Goal: Information Seeking & Learning: Find specific fact

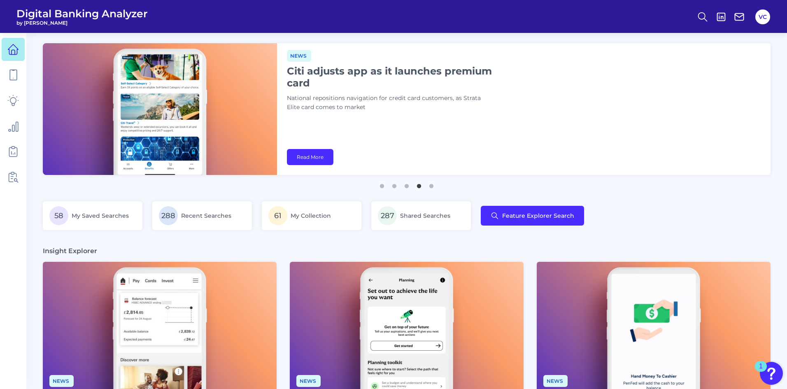
drag, startPoint x: 790, startPoint y: 1, endPoint x: 377, endPoint y: 244, distance: 479.3
click at [377, 244] on main "News Monzo launches in-app home insurance applications Neobank adds product to …" at bounding box center [393, 391] width 787 height 783
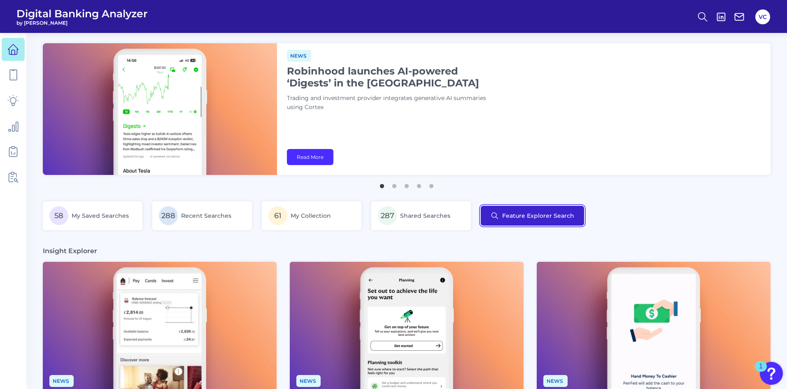
click at [545, 222] on button "Feature Explorer Search" at bounding box center [532, 216] width 103 height 20
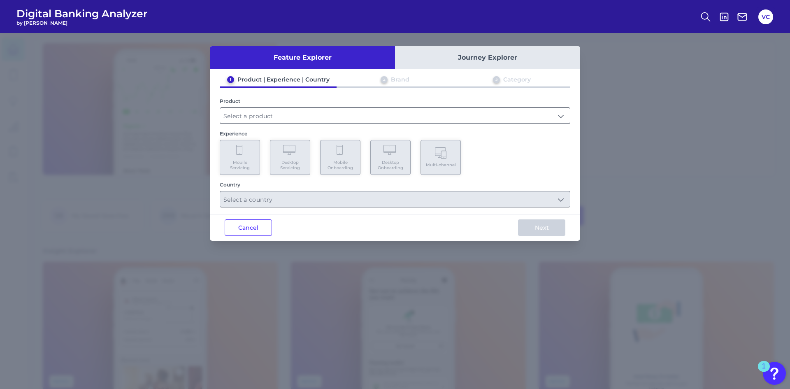
click at [265, 115] on input "text" at bounding box center [395, 116] width 350 height 16
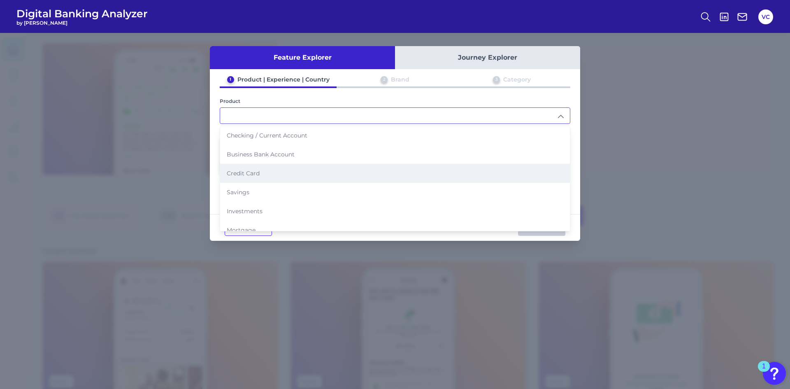
scroll to position [41, 0]
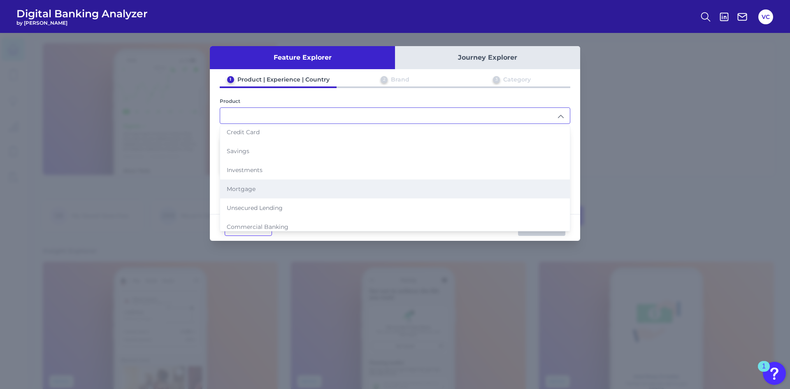
click at [247, 184] on li "Mortgage" at bounding box center [395, 188] width 350 height 19
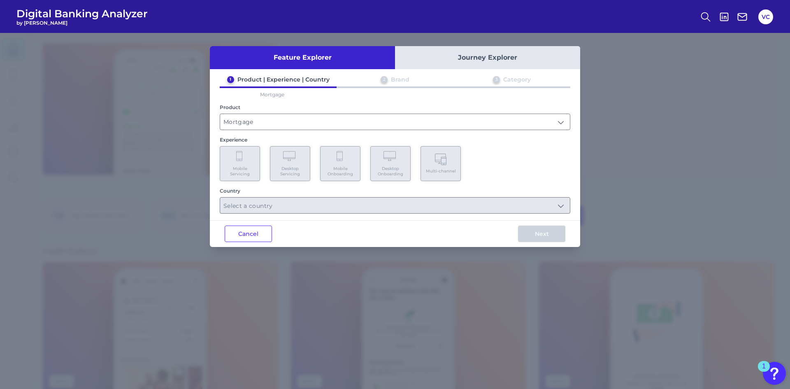
type input "Mortgage"
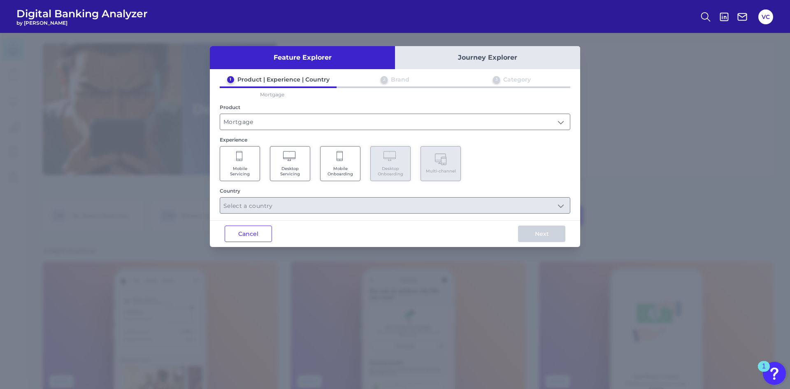
click at [285, 167] on span "Desktop Servicing" at bounding box center [290, 171] width 31 height 11
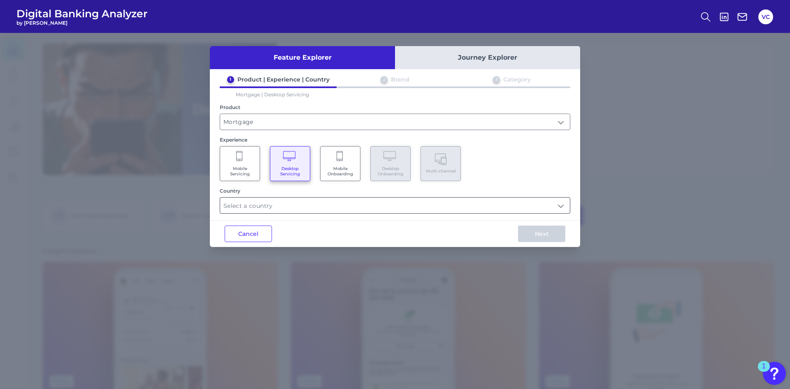
click at [281, 204] on input "text" at bounding box center [395, 206] width 350 height 16
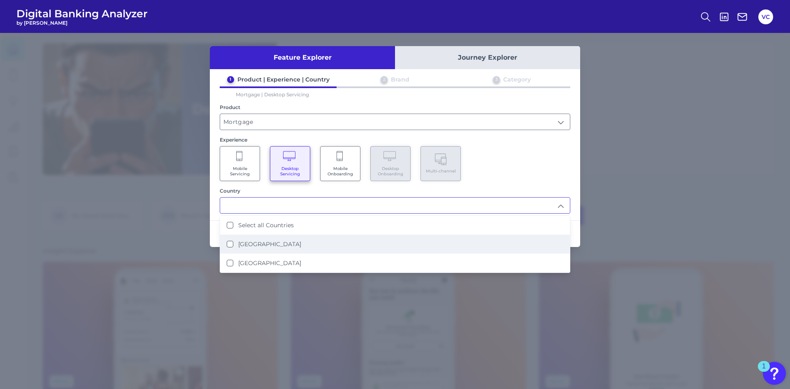
click at [234, 240] on li "[GEOGRAPHIC_DATA]" at bounding box center [395, 244] width 350 height 19
type input "[GEOGRAPHIC_DATA]"
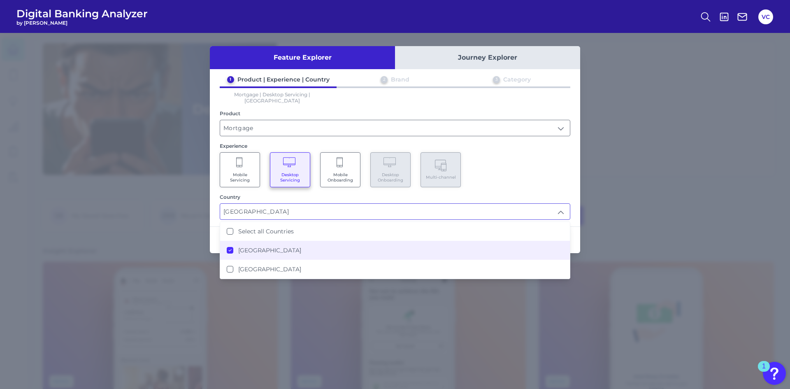
scroll to position [0, 0]
click at [588, 243] on div "Feature Explorer Journey Explorer 1 Product | Experience | Country 2 Brand 3 Ca…" at bounding box center [395, 211] width 790 height 356
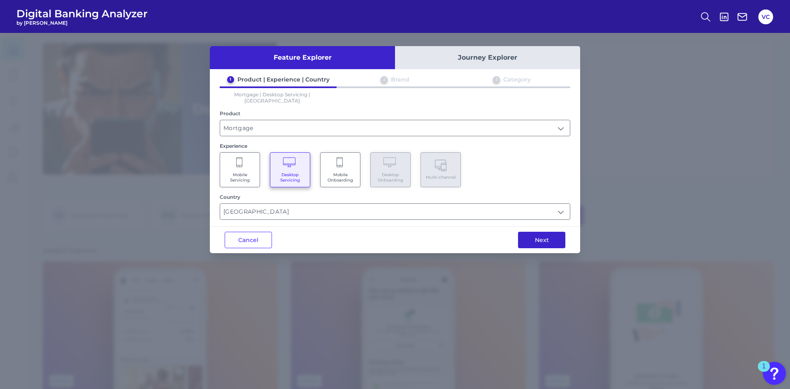
click at [550, 232] on button "Next" at bounding box center [541, 240] width 47 height 16
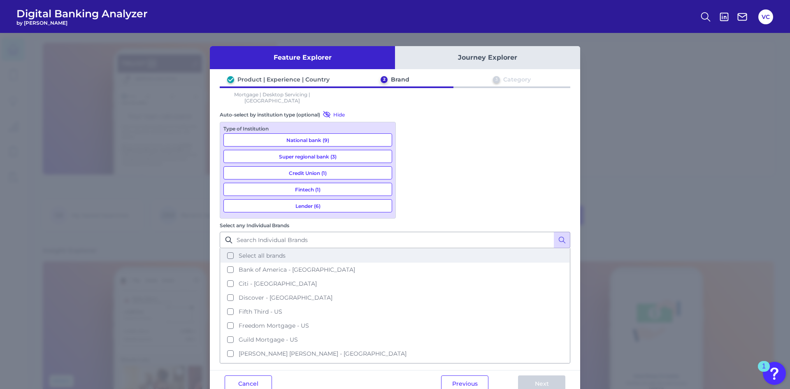
click at [408, 249] on button "Select all brands" at bounding box center [395, 256] width 349 height 14
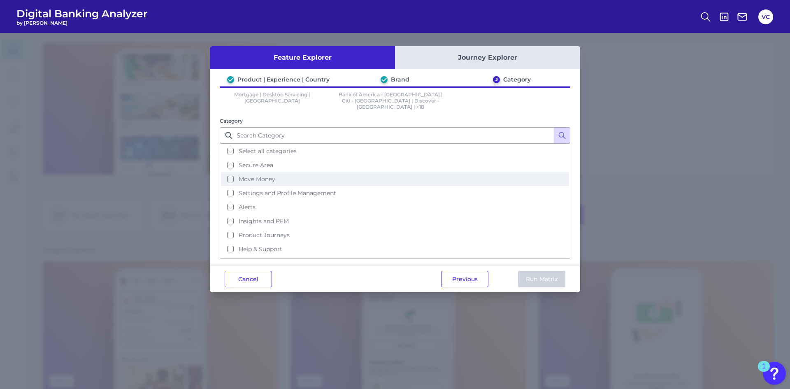
drag, startPoint x: 230, startPoint y: 158, endPoint x: 230, endPoint y: 171, distance: 12.8
click at [230, 171] on ul "Select all categories Secure Area Move Money Settings and Profile Management Al…" at bounding box center [395, 201] width 351 height 115
click at [230, 172] on button "Move Money" at bounding box center [395, 179] width 349 height 14
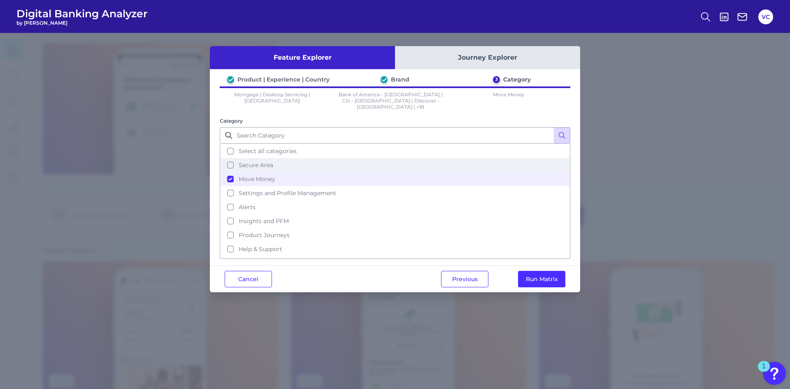
click at [230, 159] on button "Secure Area" at bounding box center [395, 165] width 349 height 14
click at [531, 276] on button "Run Matrix" at bounding box center [541, 279] width 47 height 16
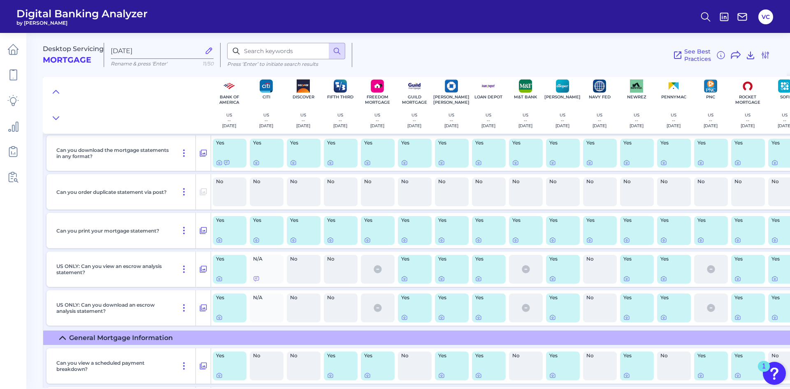
scroll to position [948, 0]
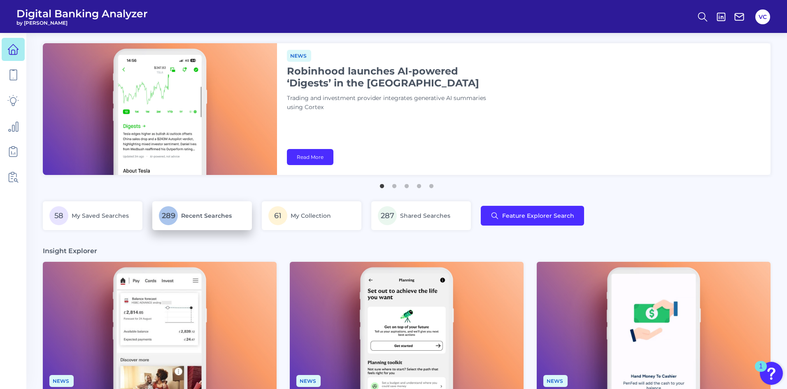
click at [220, 212] on span "Recent Searches" at bounding box center [206, 215] width 51 height 7
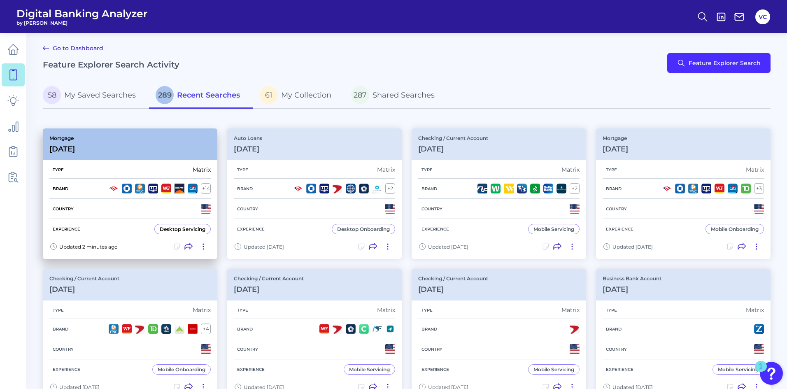
click at [121, 189] on div "+ 14" at bounding box center [160, 189] width 102 height 10
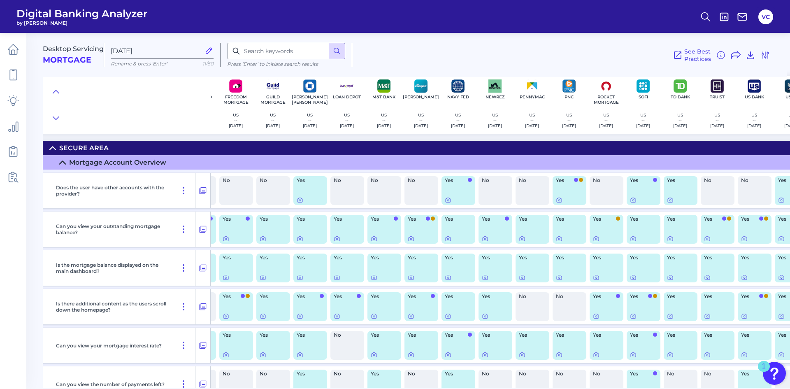
scroll to position [0, 206]
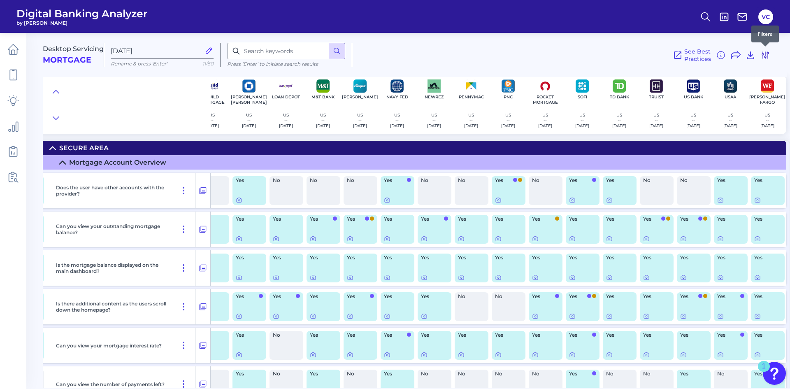
click at [766, 55] on icon at bounding box center [766, 55] width 10 height 10
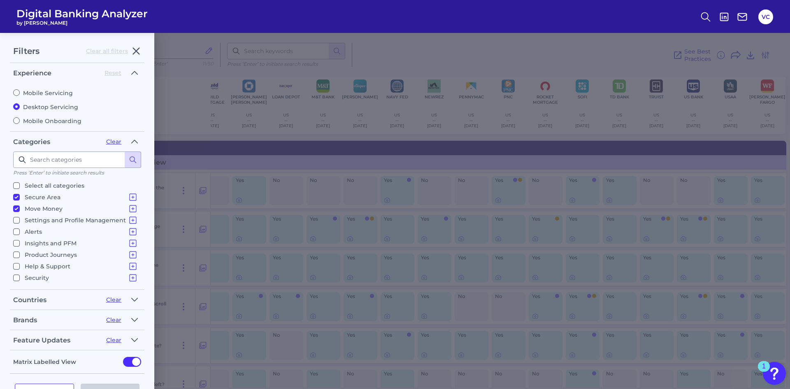
click at [18, 208] on input "Move Money Re-Payments Interactive Dashboard Mortgage Modification Overpayments…" at bounding box center [16, 208] width 7 height 7
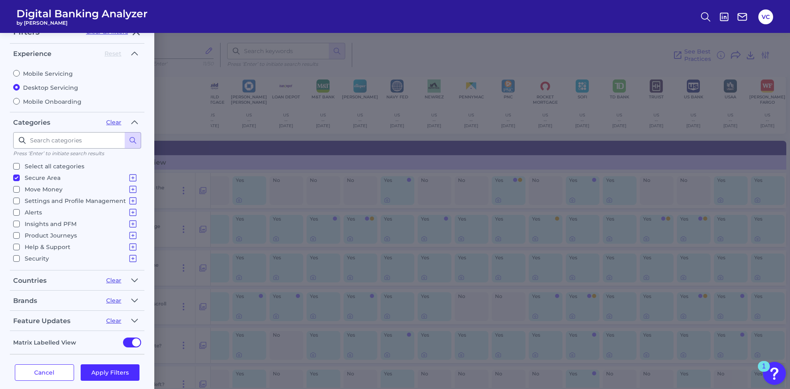
scroll to position [28, 0]
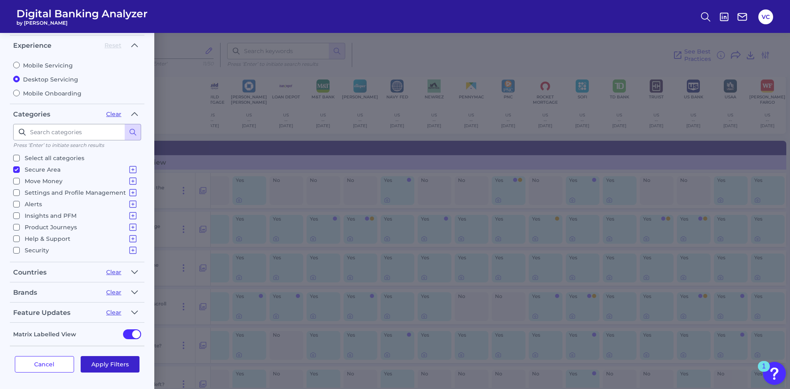
click at [116, 361] on button "Apply Filters" at bounding box center [110, 364] width 59 height 16
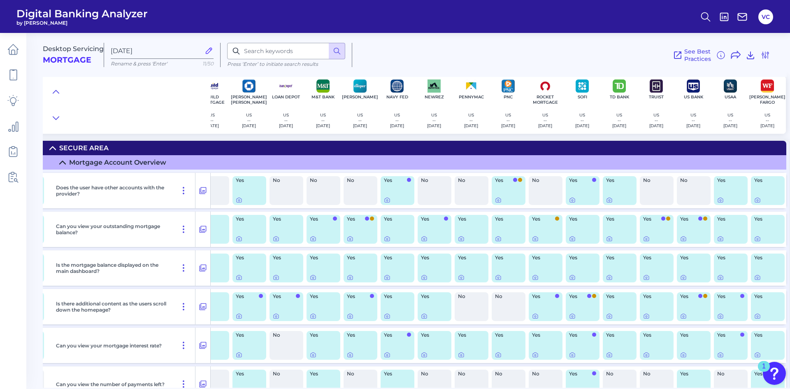
click at [49, 147] on icon at bounding box center [52, 148] width 7 height 7
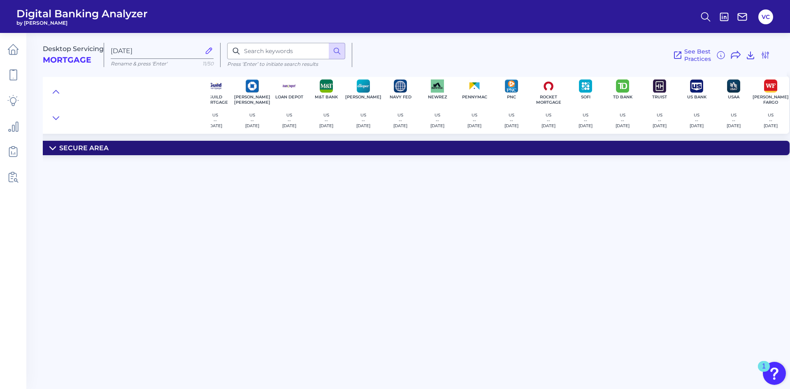
click at [101, 154] on summary "Secure Area" at bounding box center [317, 148] width 946 height 14
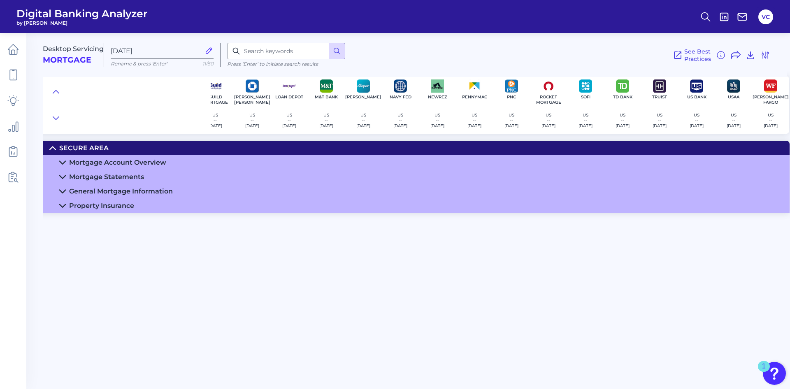
click at [119, 162] on div "Mortgage Account Overview" at bounding box center [117, 162] width 97 height 8
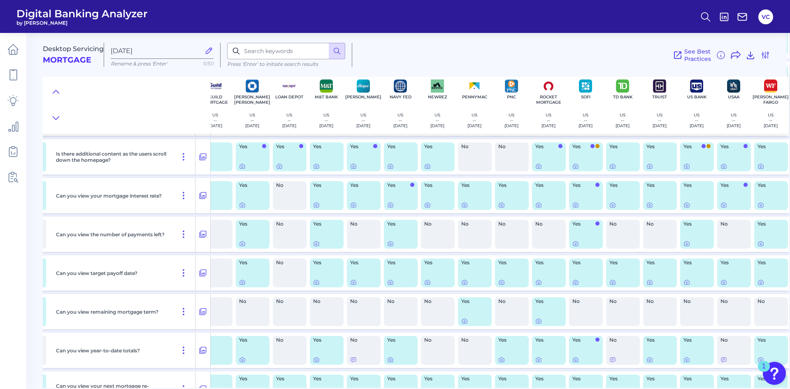
scroll to position [165, 199]
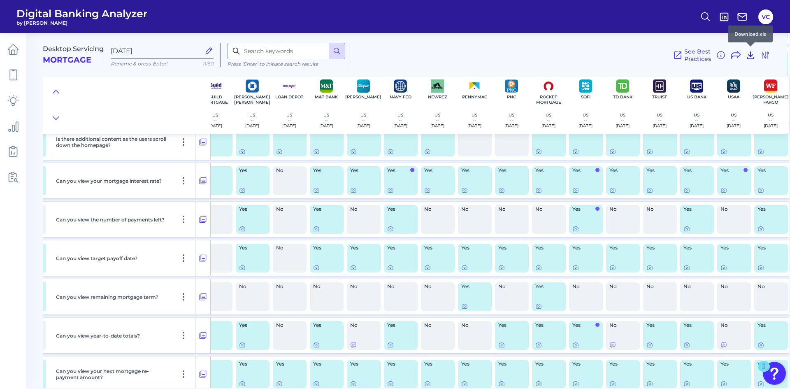
click at [751, 55] on icon at bounding box center [751, 55] width 7 height 7
click at [765, 56] on icon at bounding box center [766, 55] width 10 height 10
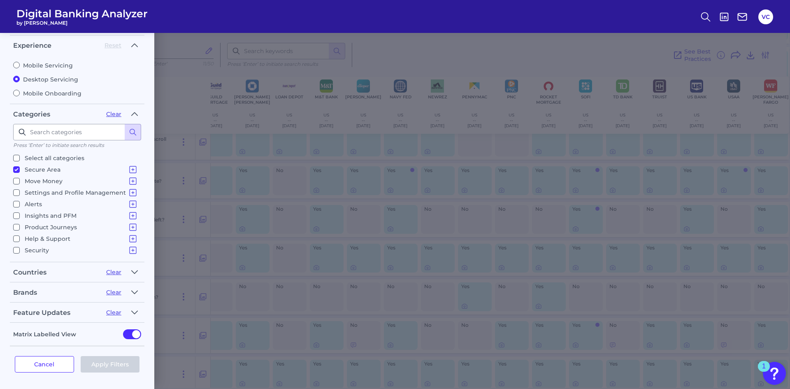
click at [36, 177] on p "Move Money" at bounding box center [81, 181] width 113 height 10
click at [20, 178] on input "Move Money Re-Payments Interactive Dashboard Mortgage Modification Overpayments…" at bounding box center [16, 181] width 7 height 7
checkbox input "true"
click at [17, 167] on input "Secure Area Mortgage Account Overview Mortgage Statements General Mortgage Info…" at bounding box center [16, 169] width 7 height 7
checkbox input "false"
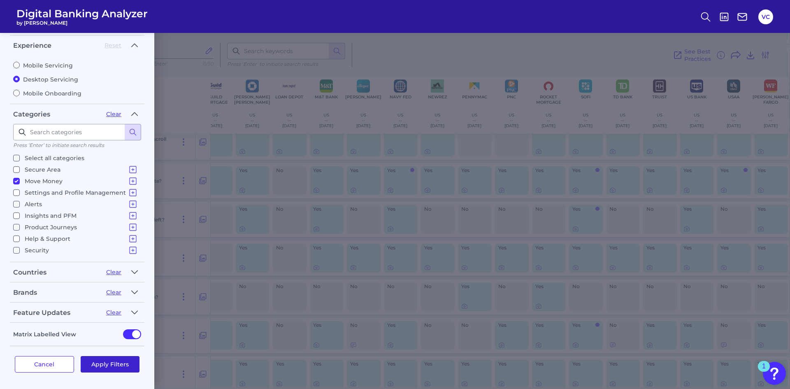
click at [109, 367] on button "Apply Filters" at bounding box center [110, 364] width 59 height 16
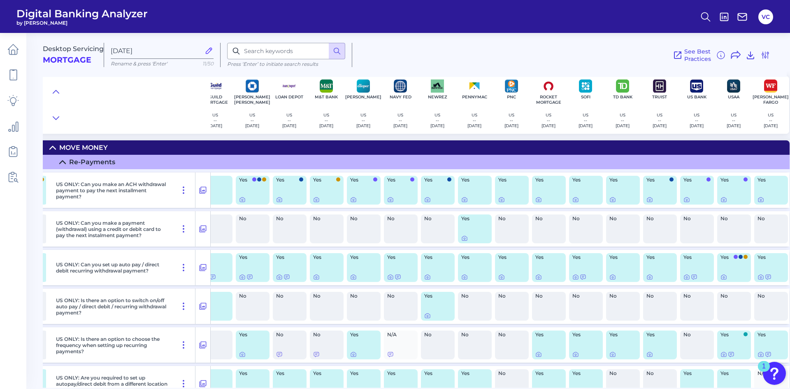
scroll to position [0, 199]
click at [96, 147] on div "Move Money" at bounding box center [83, 148] width 49 height 8
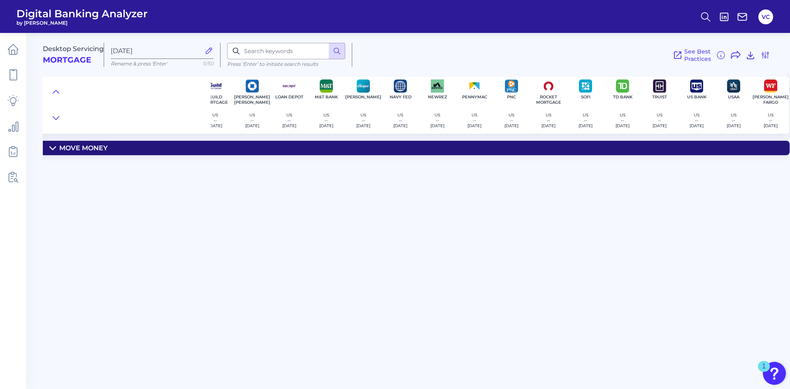
click at [56, 147] on summary "Move Money" at bounding box center [317, 148] width 946 height 14
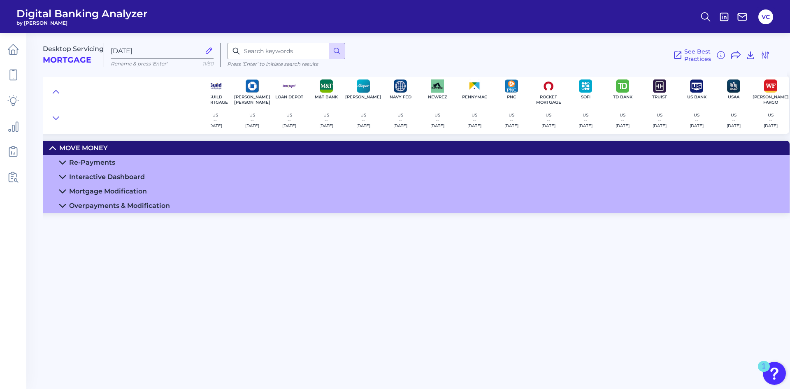
click at [98, 192] on div "Mortgage Modification" at bounding box center [108, 191] width 78 height 8
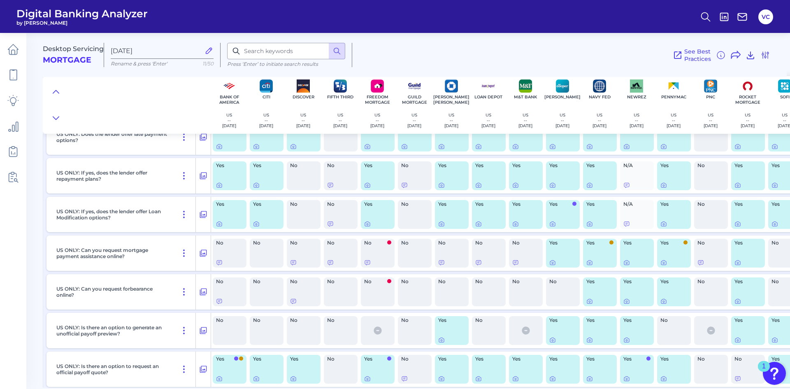
scroll to position [182, 0]
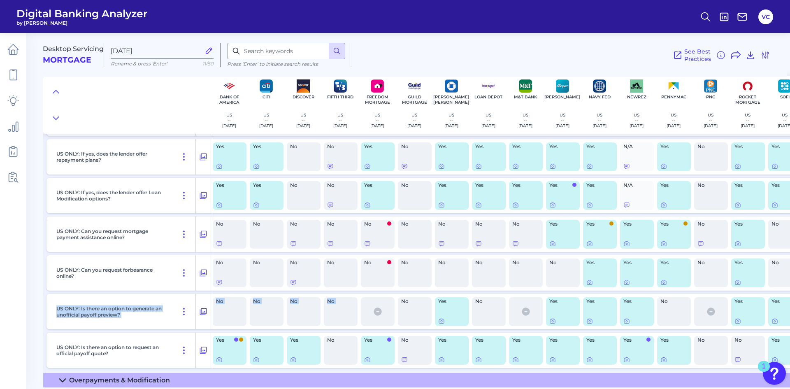
drag, startPoint x: 54, startPoint y: 300, endPoint x: 173, endPoint y: 319, distance: 120.9
click at [395, 314] on div "US ONLY: Is there an option to generate an unofficial payoff preview? No No No …" at bounding box center [518, 311] width 943 height 35
click at [141, 317] on div "US ONLY: Is there an option to generate an unofficial payoff preview?" at bounding box center [124, 311] width 143 height 35
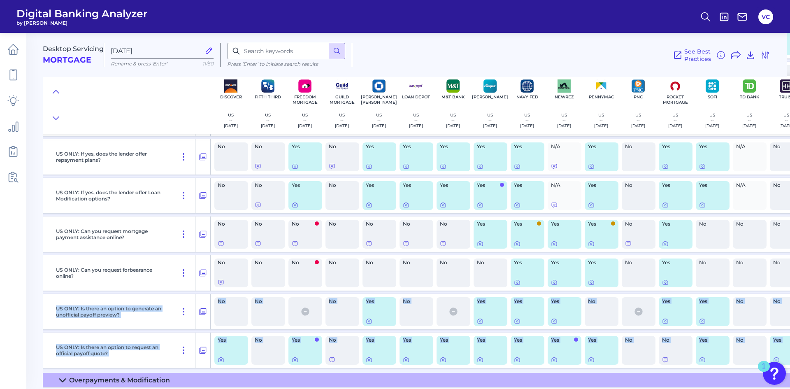
scroll to position [182, 206]
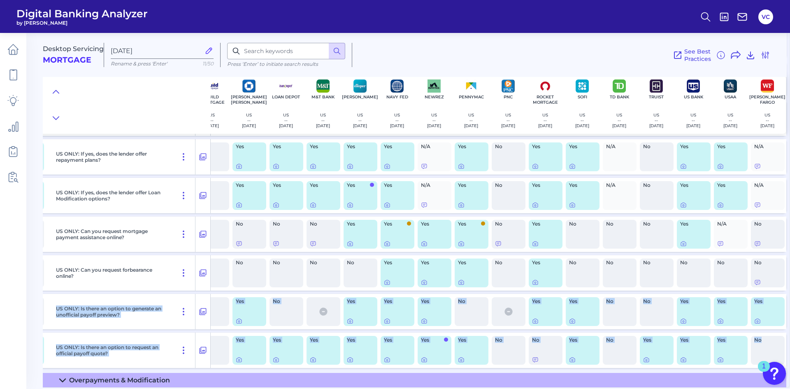
drag, startPoint x: 55, startPoint y: 299, endPoint x: 806, endPoint y: 344, distance: 753.1
click at [790, 344] on html "Digital Banking Analyzer by Curinos VC Desktop Servicing Mortgage [DATE] Rename…" at bounding box center [395, 194] width 790 height 389
copy div "US ONLY: Is there an option to generate an unofficial payoff preview? No No No …"
click at [117, 321] on div "US ONLY: Is there an option to generate an unofficial payoff preview?" at bounding box center [124, 311] width 143 height 35
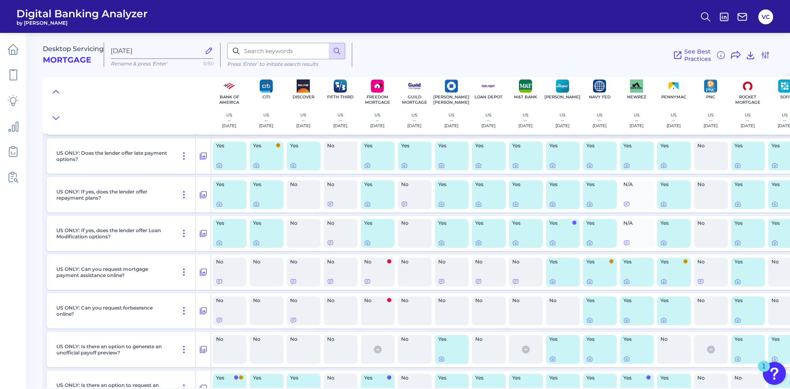
scroll to position [182, 0]
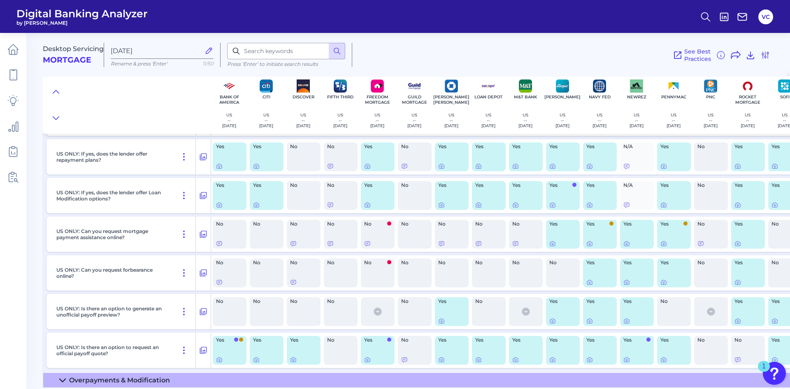
click at [51, 299] on div "US ONLY: Is there an option to generate an unofficial payoff preview?" at bounding box center [129, 311] width 165 height 35
click at [52, 298] on div "US ONLY: Is there an option to generate an unofficial payoff preview?" at bounding box center [129, 311] width 165 height 35
click at [86, 306] on p "US ONLY: Is there an option to generate an unofficial payoff preview?" at bounding box center [112, 311] width 113 height 12
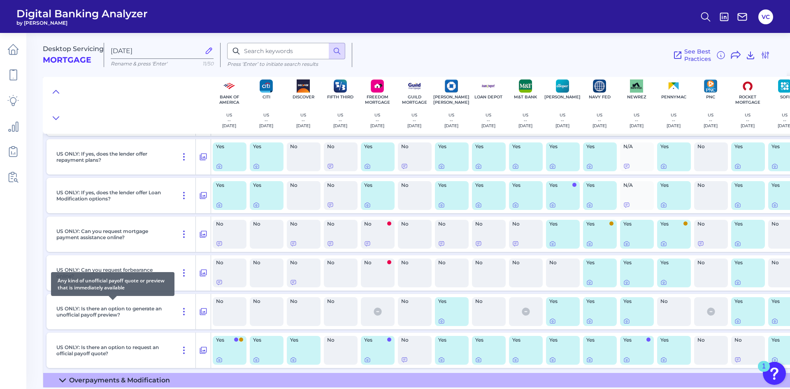
click at [116, 312] on p "US ONLY: Is there an option to generate an unofficial payoff preview?" at bounding box center [112, 311] width 113 height 12
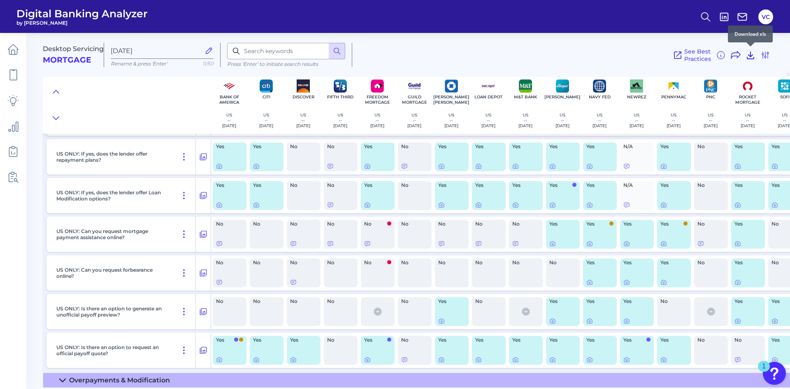
click at [751, 56] on icon at bounding box center [751, 55] width 7 height 7
